Goal: Transaction & Acquisition: Download file/media

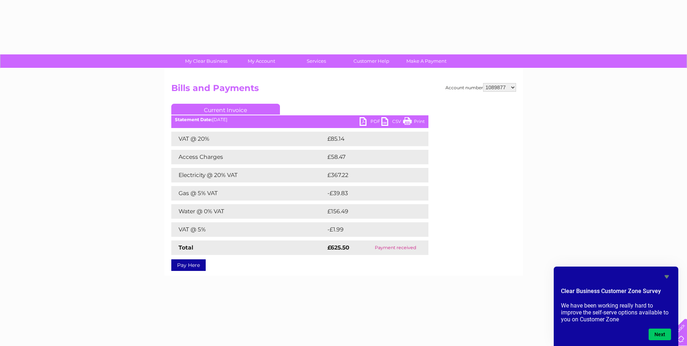
select select "1089877"
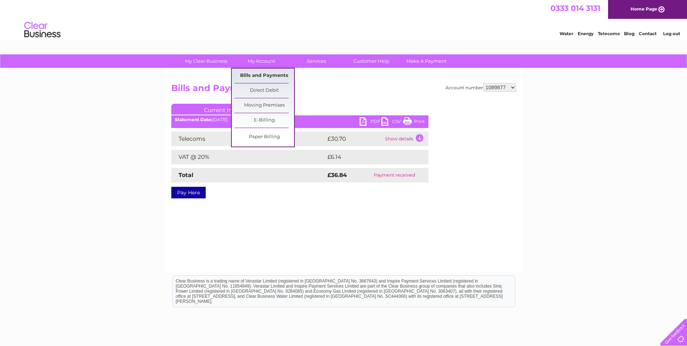
click at [267, 75] on link "Bills and Payments" at bounding box center [264, 75] width 60 height 14
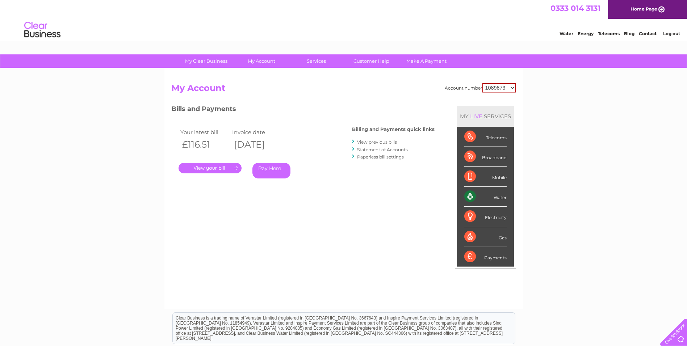
click at [384, 142] on link "View previous bills" at bounding box center [377, 141] width 40 height 5
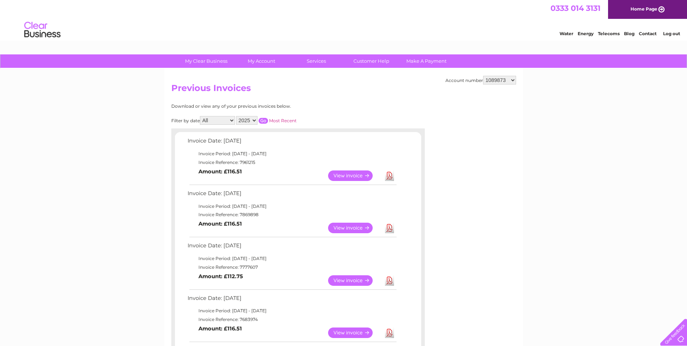
click at [491, 78] on select "1089873 1089874 1089876 1089877 1089878 1138542 1144636 30274067" at bounding box center [499, 80] width 33 height 9
select select "1089877"
click at [483, 76] on select "1089873 1089874 1089876 1089877 1089878 1138542 1144636 30274067" at bounding box center [499, 80] width 33 height 9
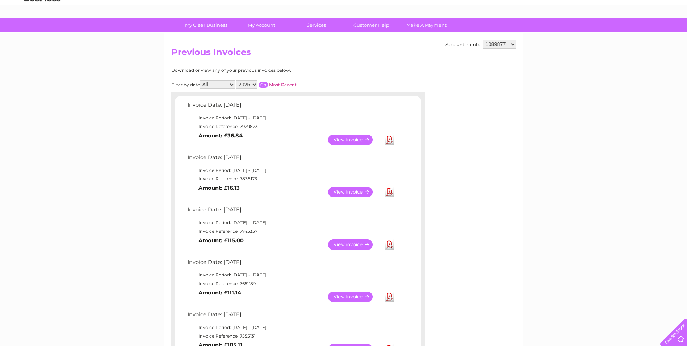
scroll to position [36, 0]
click at [392, 140] on link "Download" at bounding box center [389, 139] width 9 height 11
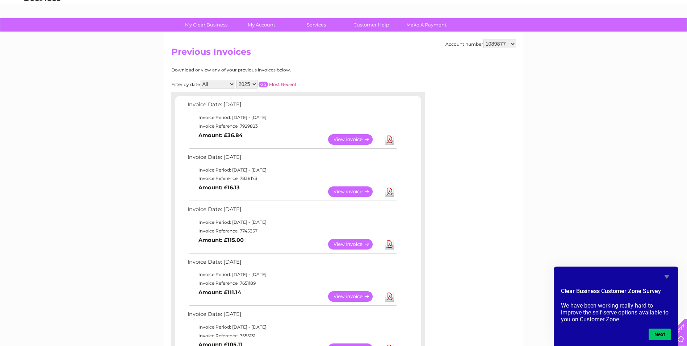
click at [506, 41] on select "1089873 1089874 1089876 1089877 1089878 1138542 1144636 30274067" at bounding box center [499, 43] width 33 height 9
select select "1089873"
click at [483, 39] on select "1089873 1089874 1089876 1089877 1089878 1138542 1144636 30274067" at bounding box center [499, 43] width 33 height 9
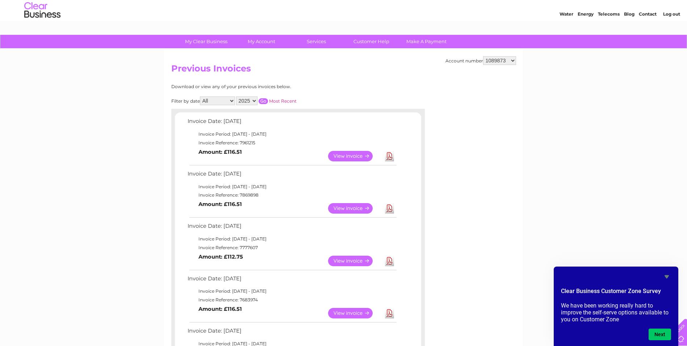
scroll to position [36, 0]
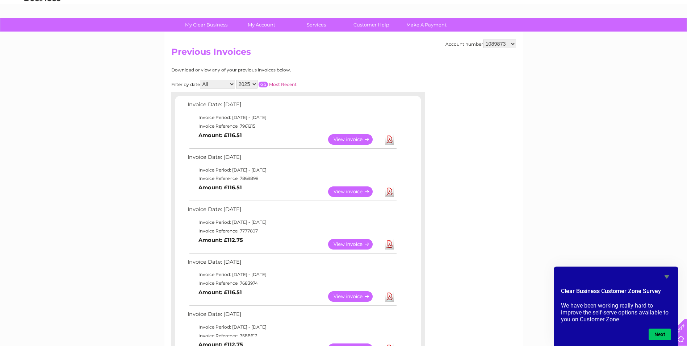
click at [392, 243] on link "Download" at bounding box center [389, 244] width 9 height 11
click at [393, 191] on link "Download" at bounding box center [389, 191] width 9 height 11
click at [387, 141] on link "Download" at bounding box center [389, 139] width 9 height 11
click at [499, 43] on select "1089873 1089874 1089876 1089877 1089878 1138542 1144636 30274067" at bounding box center [499, 43] width 33 height 9
select select "1089878"
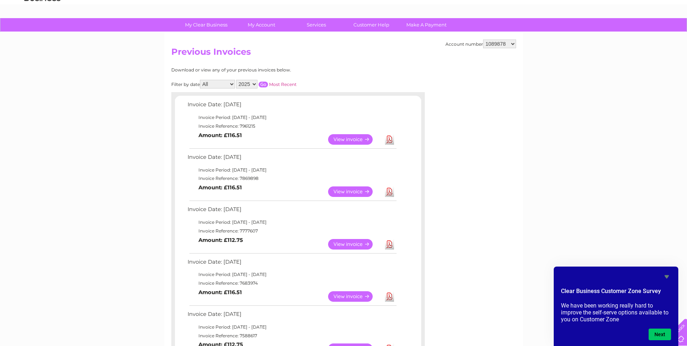
click at [483, 39] on select "1089873 1089874 1089876 1089877 1089878 1138542 1144636 30274067" at bounding box center [499, 43] width 33 height 9
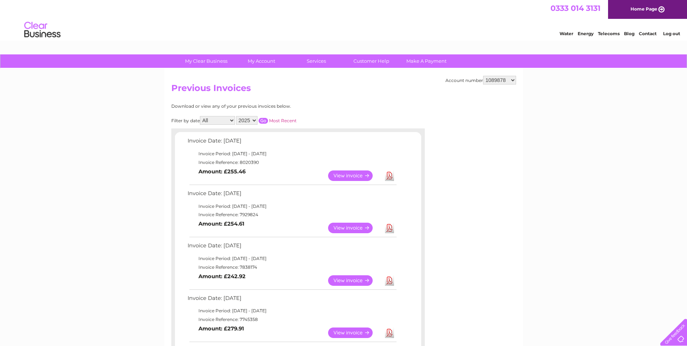
click at [393, 229] on link "Download" at bounding box center [389, 227] width 9 height 11
click at [394, 175] on td "Download" at bounding box center [389, 175] width 13 height 14
click at [389, 176] on link "Download" at bounding box center [389, 175] width 9 height 11
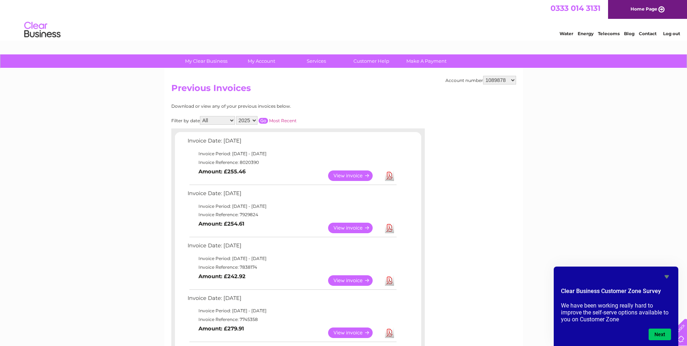
click at [673, 31] on link "Log out" at bounding box center [671, 33] width 17 height 5
